Goal: Task Accomplishment & Management: Use online tool/utility

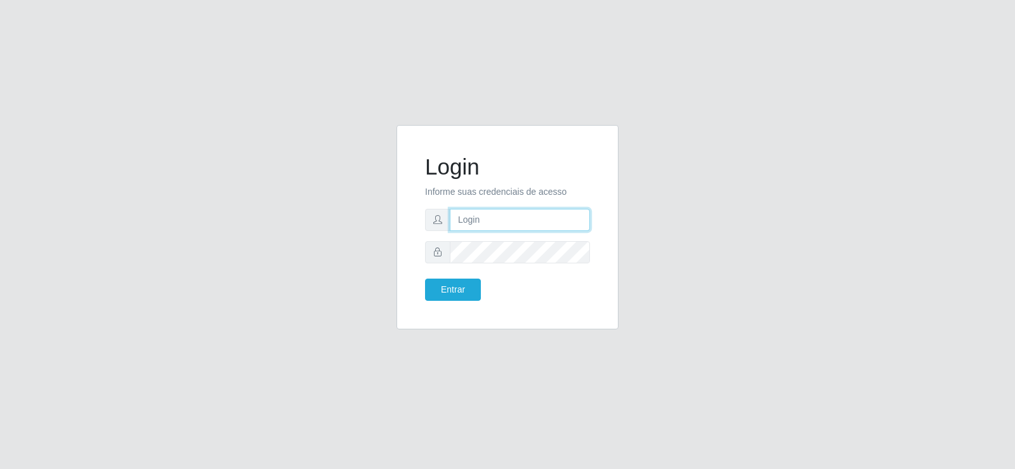
click at [483, 216] on input "text" at bounding box center [520, 220] width 140 height 22
type input "jeisonrede@compras"
click at [443, 295] on button "Entrar" at bounding box center [453, 289] width 56 height 22
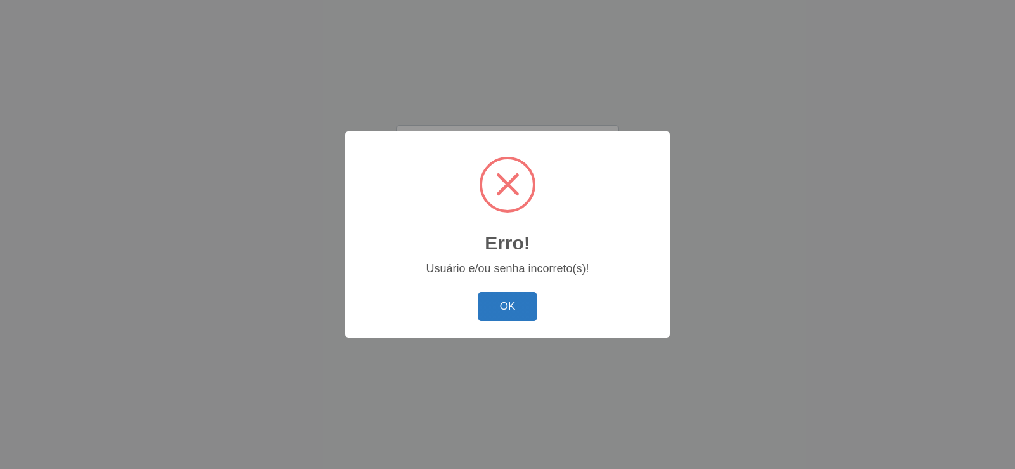
click at [491, 300] on button "OK" at bounding box center [507, 307] width 59 height 30
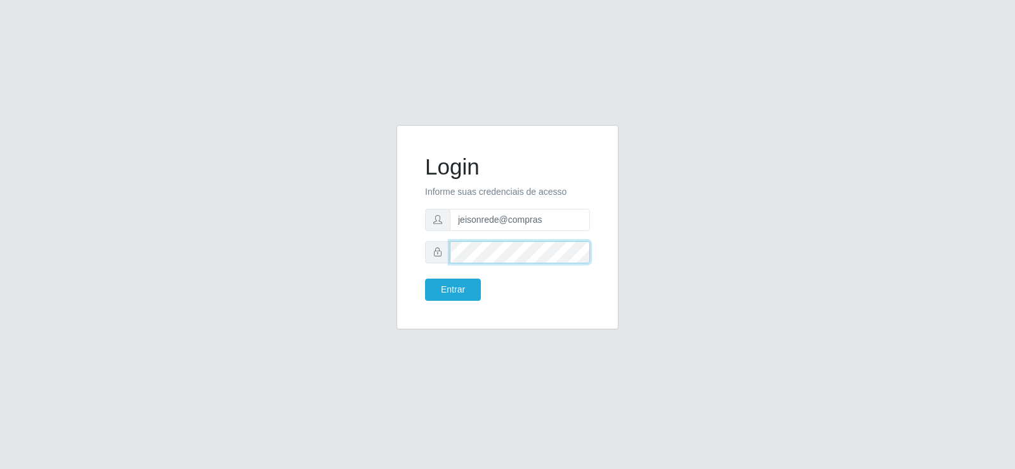
click at [30, 297] on div "Login Informe suas credenciais de acesso jeisonrede@compras Entrar" at bounding box center [507, 234] width 1015 height 469
click at [425, 278] on button "Entrar" at bounding box center [453, 289] width 56 height 22
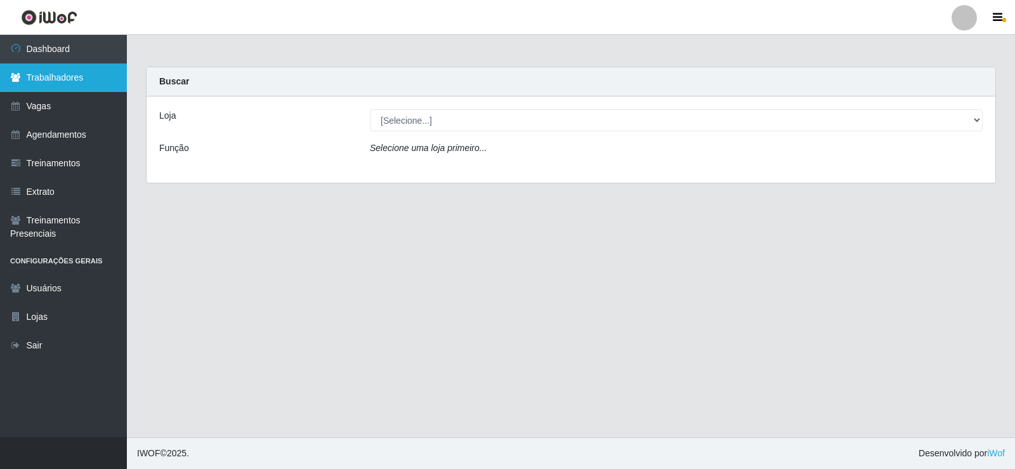
click at [74, 70] on link "Trabalhadores" at bounding box center [63, 77] width 127 height 29
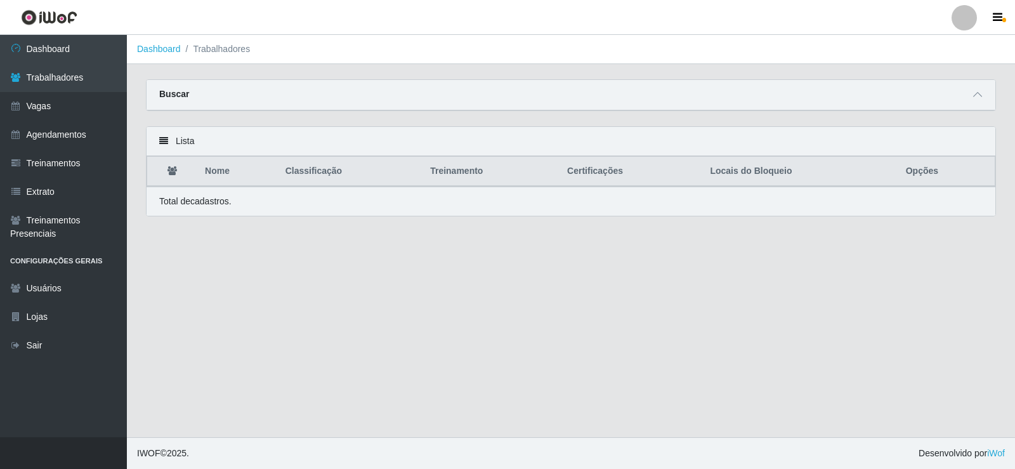
click at [978, 103] on div "Buscar" at bounding box center [570, 95] width 848 height 30
click at [977, 96] on icon at bounding box center [977, 94] width 9 height 9
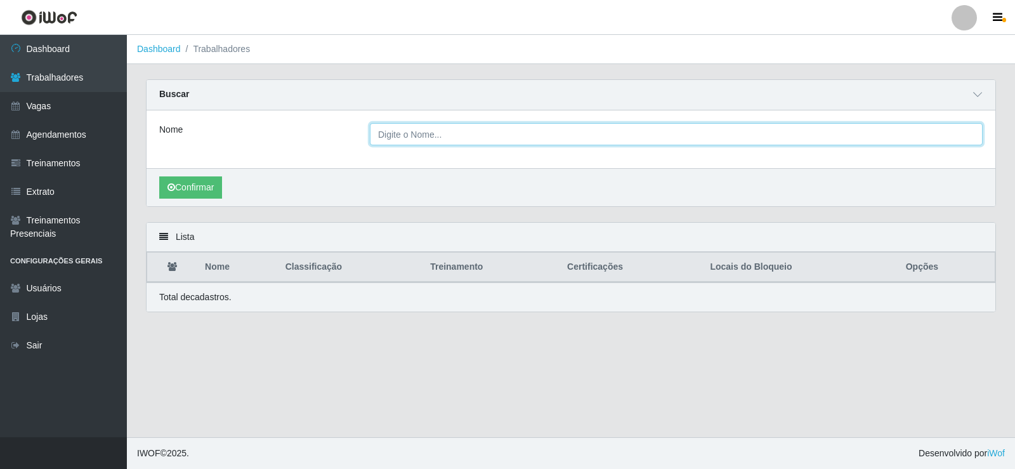
click at [415, 135] on input "Nome" at bounding box center [676, 134] width 613 height 22
type input "cauan"
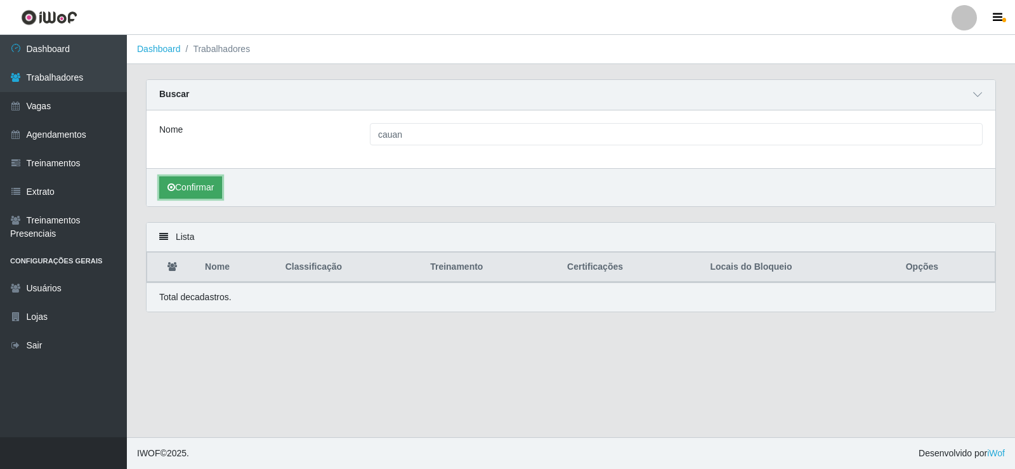
click at [216, 181] on button "Confirmar" at bounding box center [190, 187] width 63 height 22
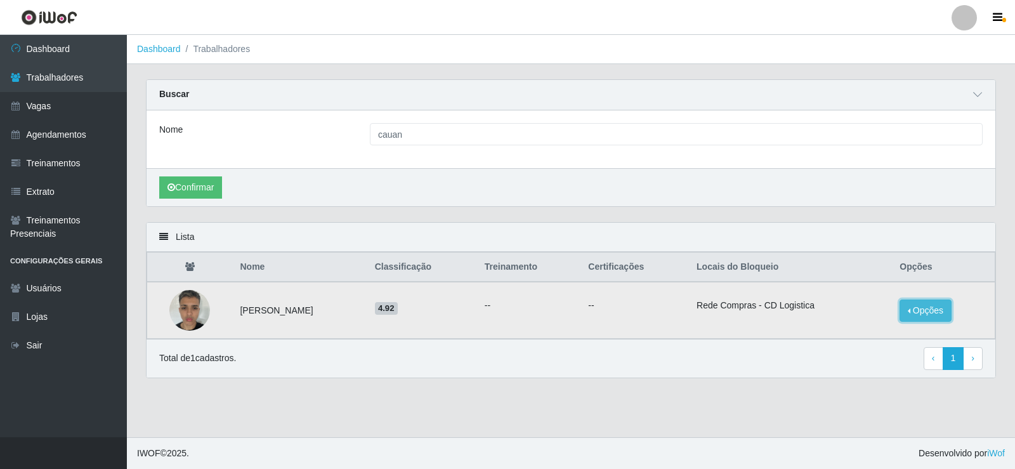
click at [923, 316] on button "Opções" at bounding box center [925, 310] width 52 height 22
click at [864, 318] on button "Desbloquear - Loja" at bounding box center [846, 322] width 102 height 26
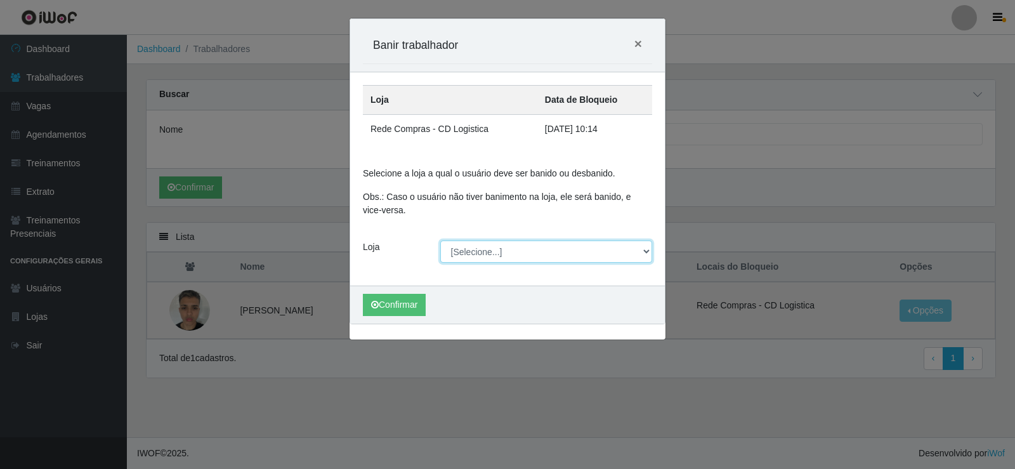
click at [611, 253] on select "[Selecione...] Rede Compras Supermercados - LOJA 1 Rede Compras Supermercados -…" at bounding box center [546, 251] width 212 height 22
click at [639, 49] on span "×" at bounding box center [638, 43] width 8 height 15
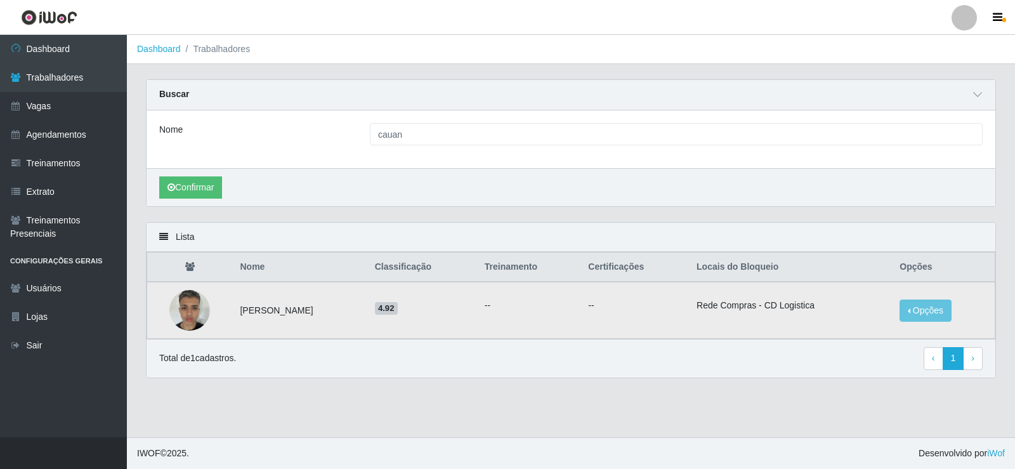
click at [952, 23] on div at bounding box center [963, 17] width 25 height 25
click at [937, 98] on button "Sair" at bounding box center [939, 99] width 114 height 26
